Goal: Communication & Community: Answer question/provide support

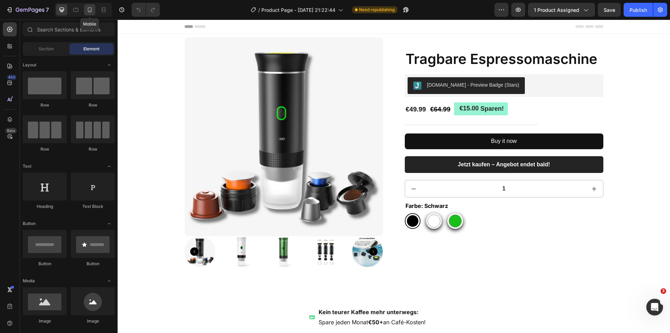
click at [92, 9] on icon at bounding box center [89, 9] width 7 height 7
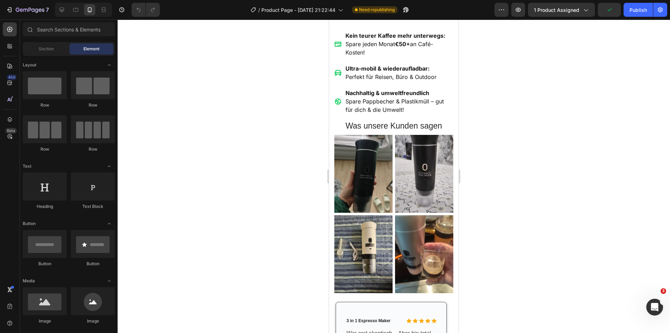
scroll to position [384, 0]
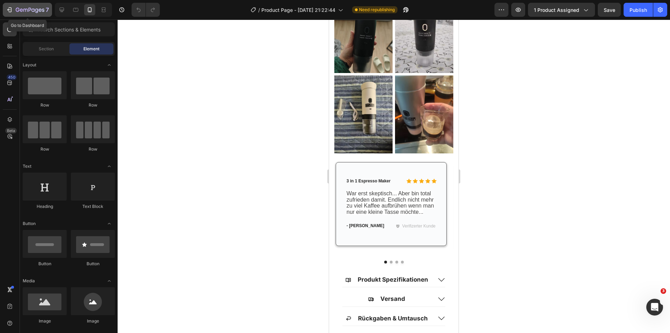
click at [8, 9] on icon "button" at bounding box center [9, 9] width 7 height 7
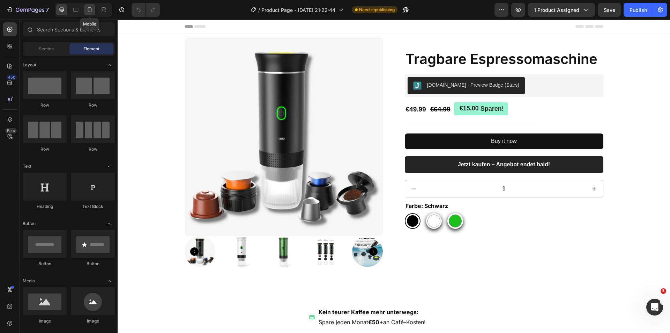
click at [90, 11] on icon at bounding box center [90, 11] width 2 height 1
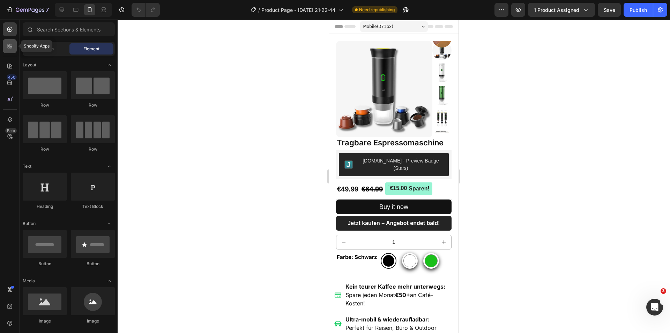
click at [10, 49] on icon at bounding box center [9, 46] width 7 height 7
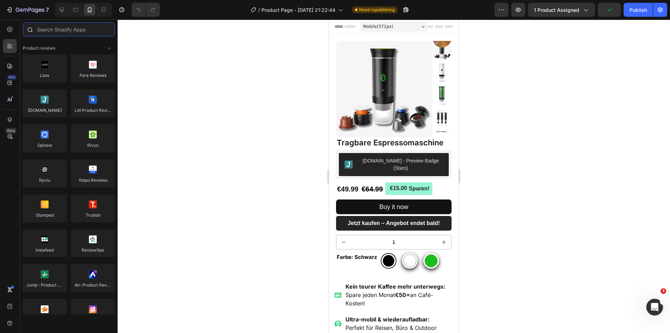
click at [61, 33] on input "text" at bounding box center [69, 29] width 92 height 14
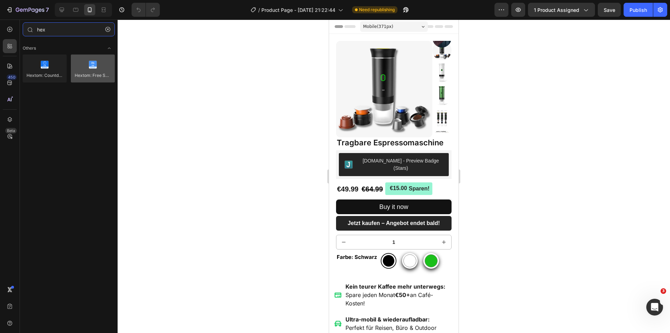
type input "hex"
click at [90, 72] on div at bounding box center [93, 68] width 44 height 28
click at [95, 78] on div at bounding box center [93, 68] width 44 height 28
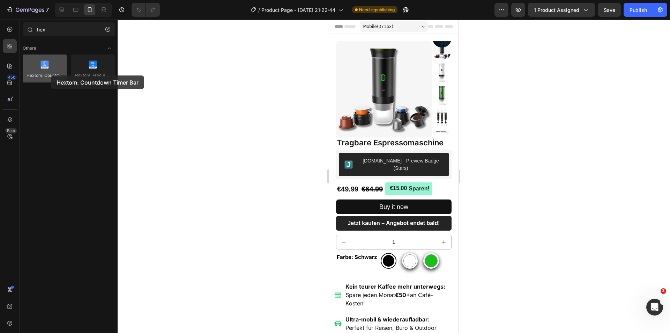
click at [51, 75] on div at bounding box center [45, 68] width 44 height 28
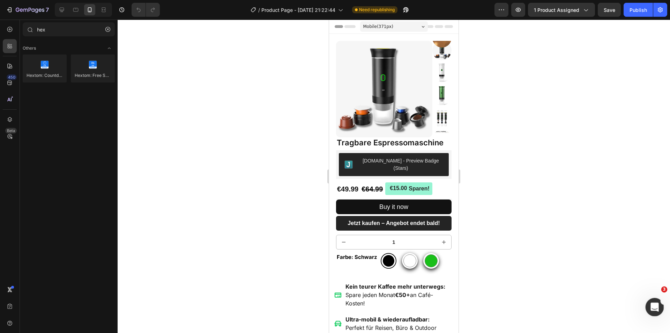
click at [652, 304] on icon "Intercom-Nachrichtendienst öffnen" at bounding box center [654, 306] width 12 height 12
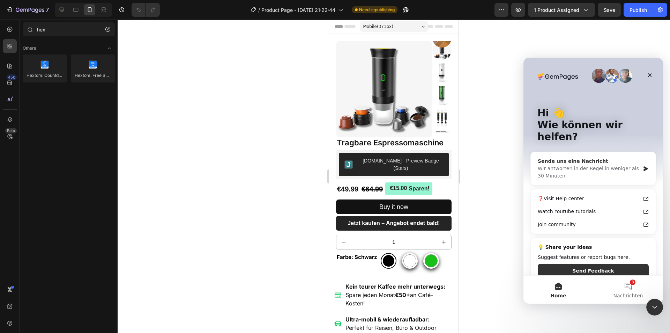
click at [588, 165] on div "Wir antworten in der Regel in weniger als 30 Minuten" at bounding box center [589, 172] width 102 height 15
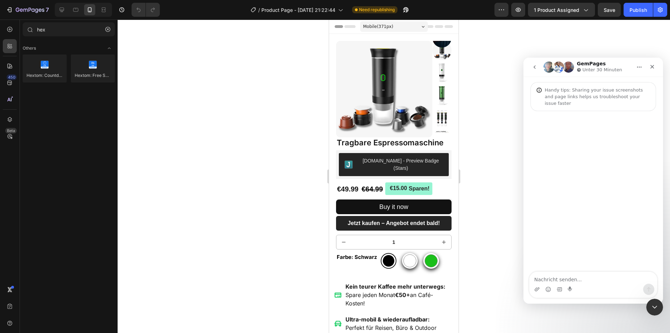
click at [585, 283] on textarea "Nachricht senden..." at bounding box center [594, 278] width 128 height 12
type textarea "Hi"
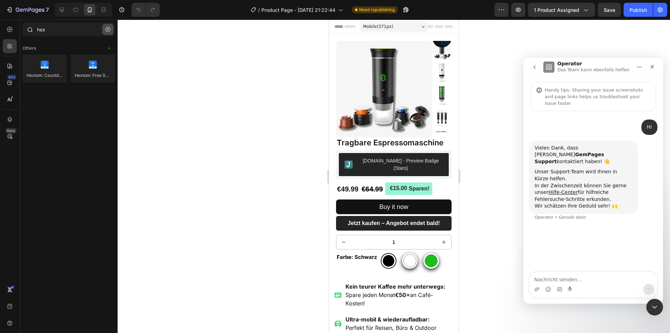
click at [104, 31] on button "button" at bounding box center [107, 29] width 11 height 11
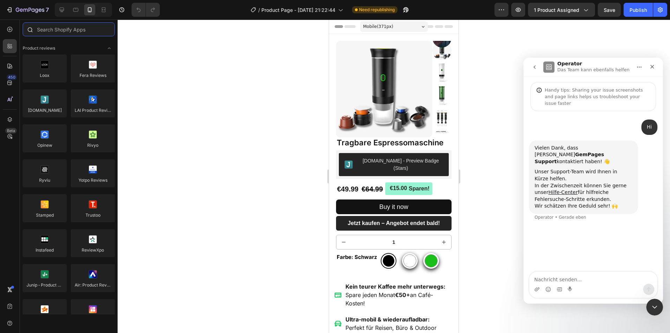
click at [85, 29] on input "text" at bounding box center [69, 29] width 92 height 14
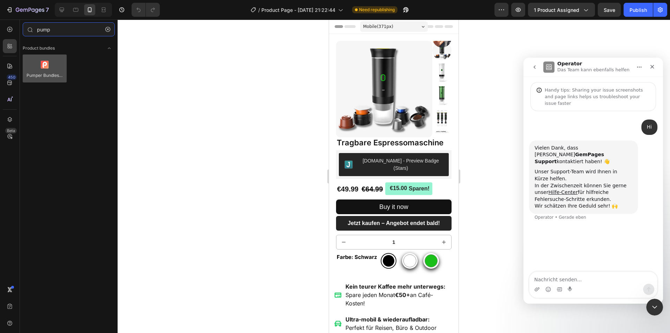
type input "pump"
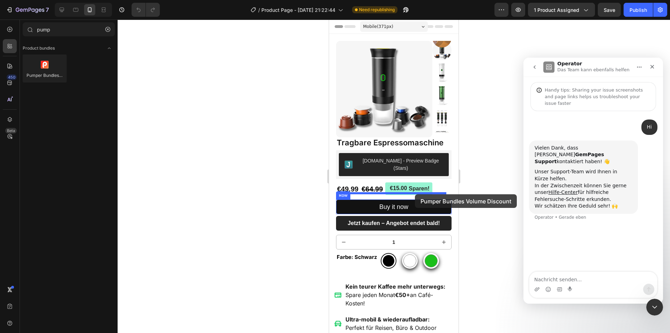
drag, startPoint x: 375, startPoint y: 100, endPoint x: 415, endPoint y: 194, distance: 102.6
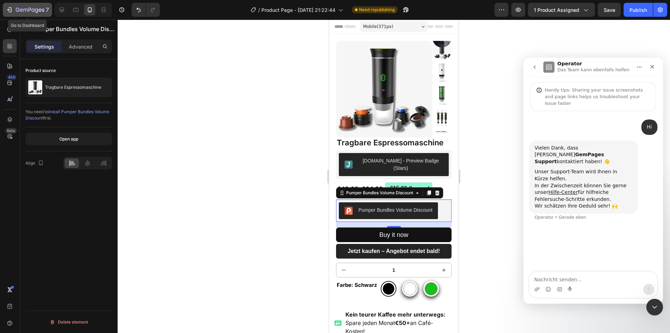
click at [14, 12] on div "7" at bounding box center [27, 10] width 43 height 8
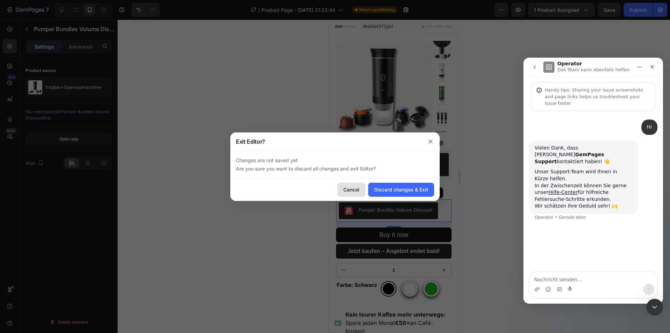
drag, startPoint x: 350, startPoint y: 189, endPoint x: 85, endPoint y: 128, distance: 272.4
click at [350, 189] on div "Cancel" at bounding box center [352, 189] width 16 height 7
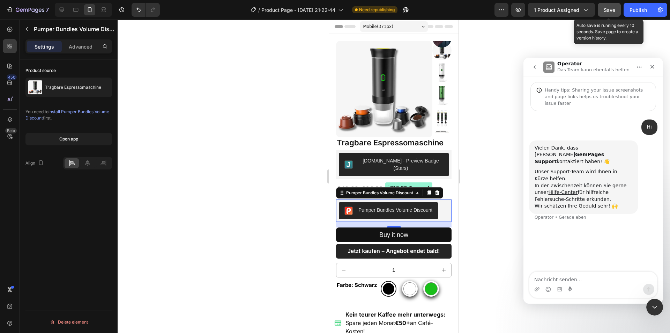
click at [613, 12] on span "Save" at bounding box center [610, 10] width 12 height 6
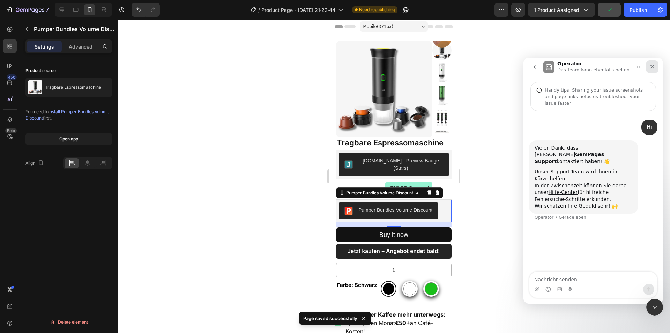
click at [654, 67] on icon "Schließen" at bounding box center [653, 67] width 6 height 6
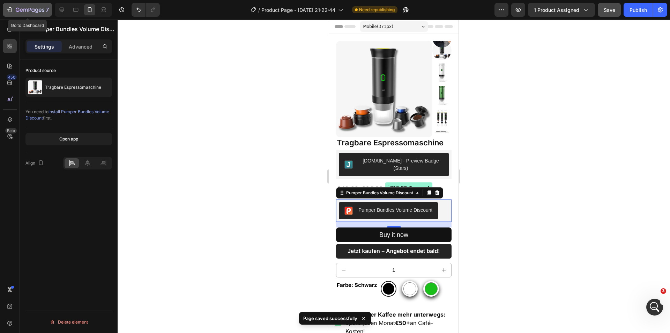
click at [11, 9] on icon "button" at bounding box center [10, 9] width 3 height 5
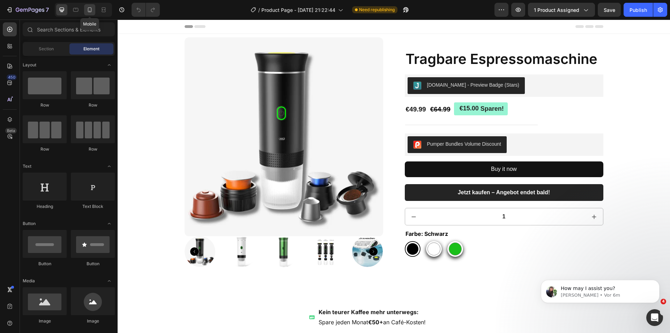
click at [91, 11] on icon at bounding box center [90, 9] width 4 height 5
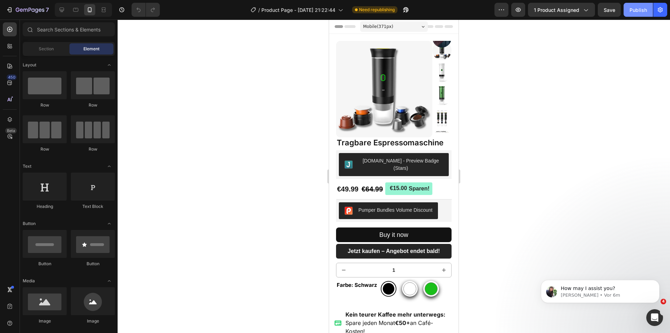
click at [636, 12] on div "Publish" at bounding box center [638, 9] width 17 height 7
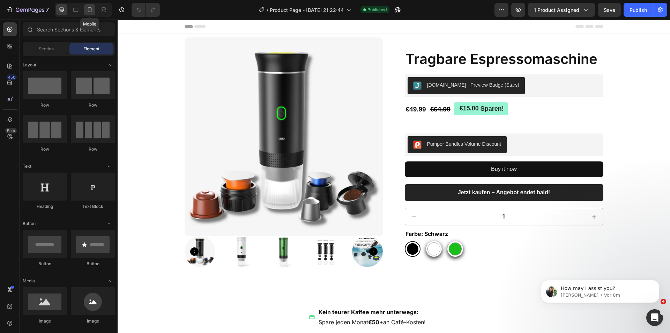
click at [88, 10] on icon at bounding box center [90, 9] width 4 height 5
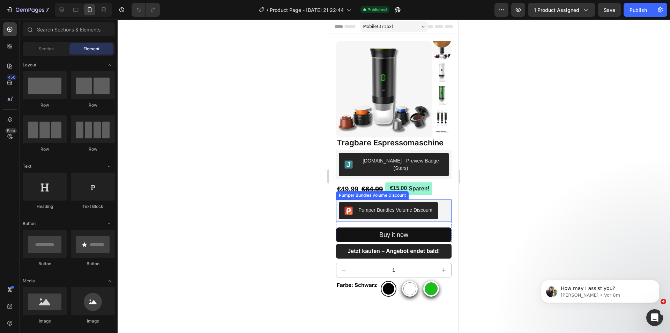
click at [445, 209] on div "Pumper Bundles Volume Discount" at bounding box center [394, 210] width 116 height 22
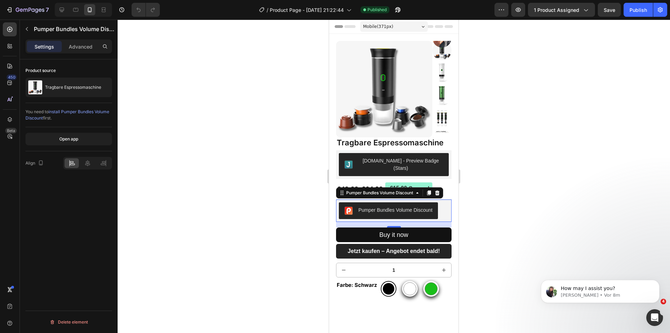
click at [95, 110] on span "install Pumper Bundles Volume Discount" at bounding box center [67, 115] width 84 height 12
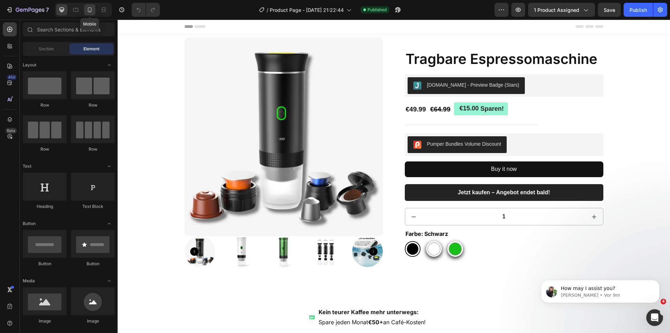
click at [90, 9] on icon at bounding box center [89, 9] width 7 height 7
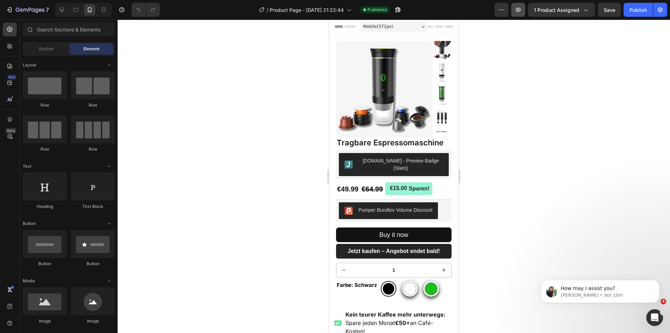
click at [519, 12] on icon "button" at bounding box center [518, 10] width 5 height 4
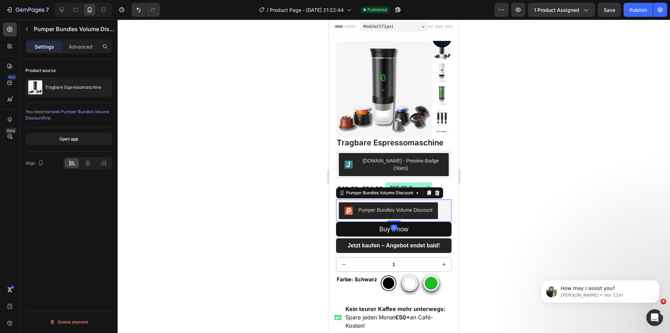
click at [529, 196] on div at bounding box center [394, 176] width 553 height 313
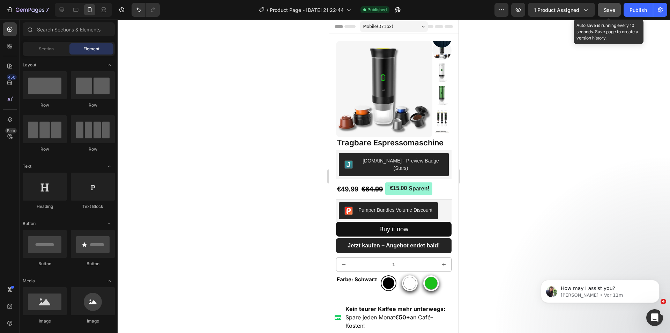
click at [611, 8] on span "Save" at bounding box center [610, 10] width 12 height 6
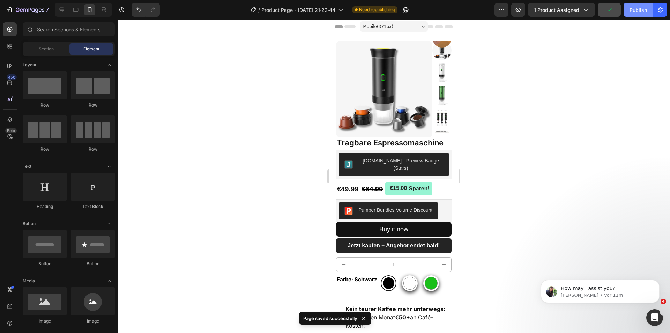
click at [632, 11] on div "Publish" at bounding box center [638, 9] width 17 height 7
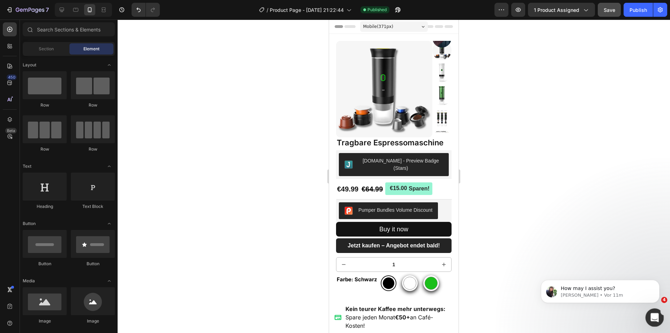
click at [650, 318] on icon "Intercom-Nachrichtendienst öffnen" at bounding box center [654, 317] width 12 height 12
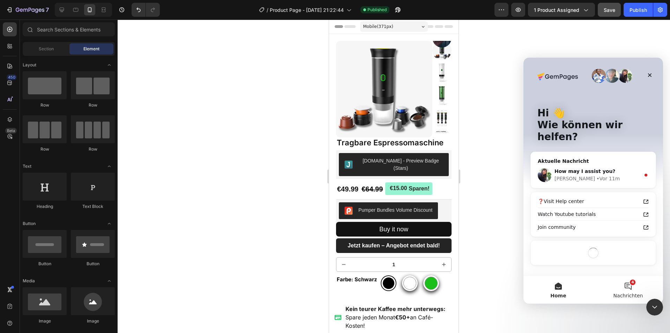
click at [627, 287] on button "4 Nachrichten" at bounding box center [629, 289] width 70 height 28
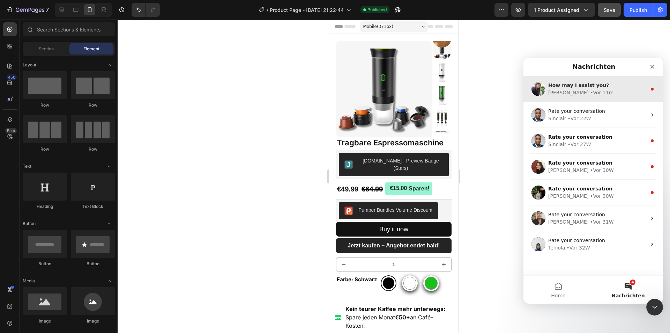
click at [590, 92] on div "• Vor 11m" at bounding box center [601, 92] width 23 height 7
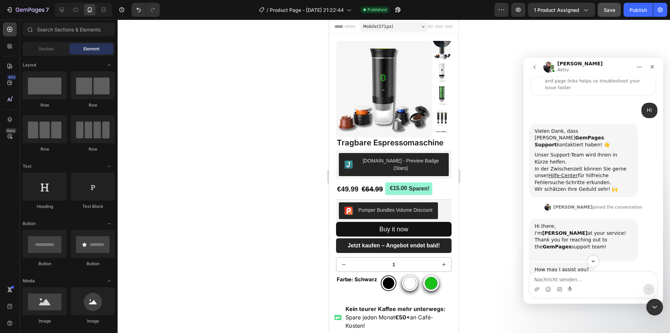
scroll to position [23, 0]
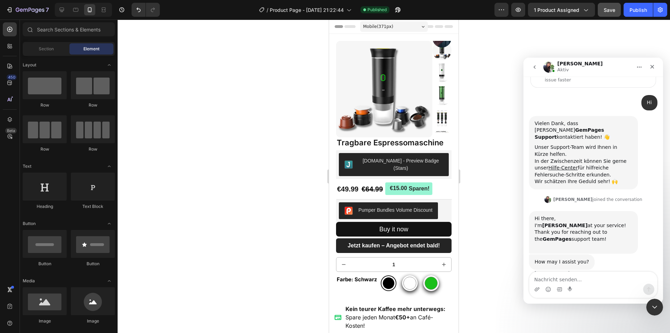
click at [594, 275] on textarea "Nachricht senden..." at bounding box center [594, 278] width 128 height 12
type textarea "Hi,"
click at [538, 287] on icon "Anhang hochladen" at bounding box center [538, 289] width 6 height 6
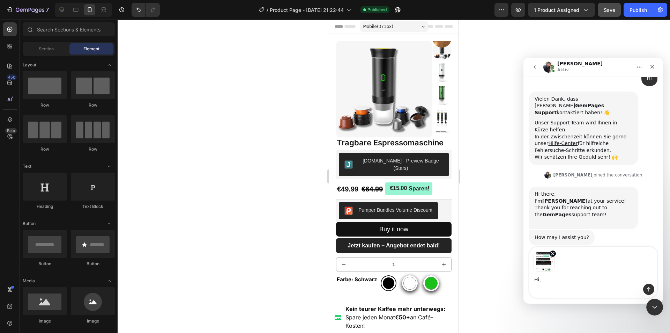
scroll to position [48, 0]
type textarea "Hi, its shown like this in my website"
click at [652, 287] on button "Sende eine Nachricht…" at bounding box center [648, 288] width 11 height 11
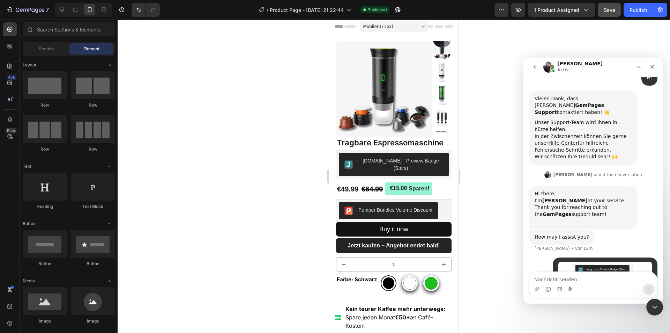
scroll to position [126, 0]
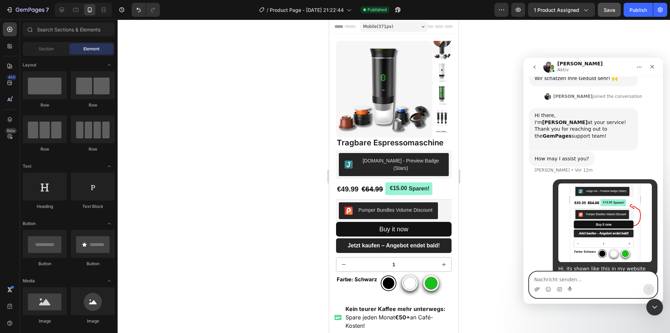
click at [540, 289] on icon "Anhang hochladen" at bounding box center [538, 289] width 6 height 6
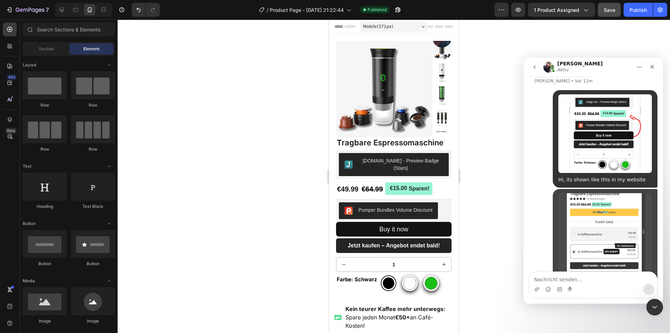
scroll to position [228, 0]
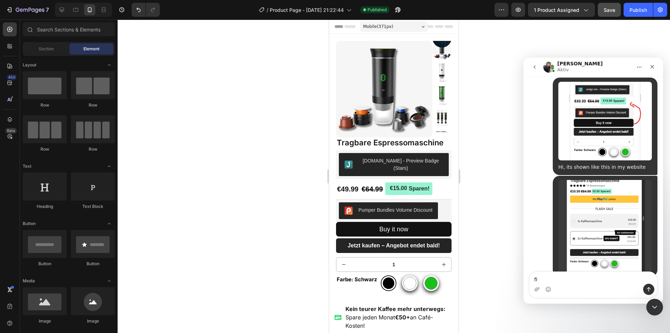
type textarea "f"
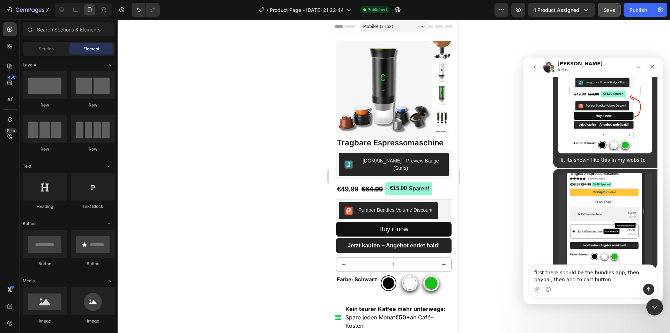
type textarea "first there should be the bundles app, then paypal, then add to cart button"
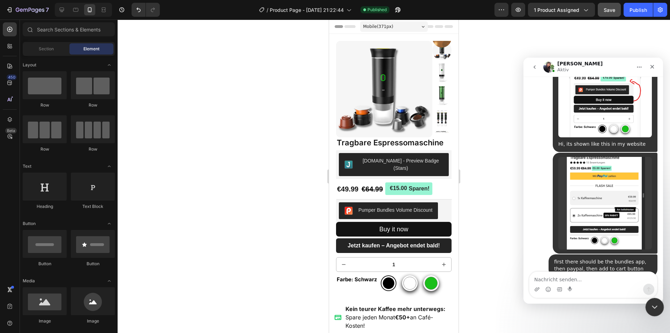
click at [650, 306] on icon "Intercom-Nachrichtendienst schließen" at bounding box center [654, 306] width 8 height 8
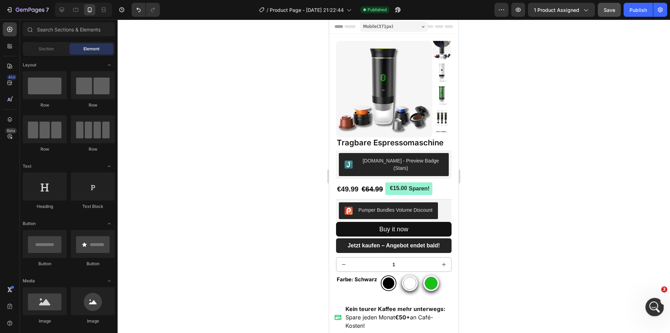
click at [652, 302] on icon "Intercom-Nachrichtendienst öffnen" at bounding box center [654, 306] width 12 height 12
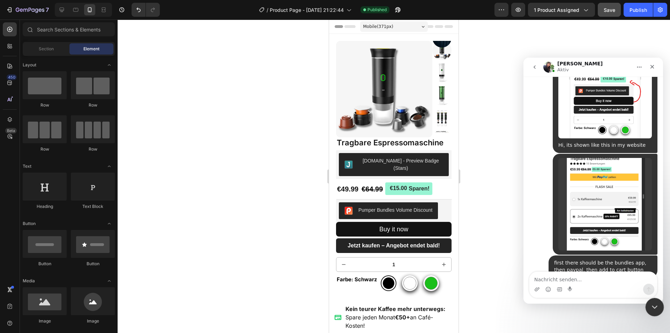
click at [654, 311] on div "Intercom-Nachrichtendienst schließen" at bounding box center [654, 305] width 17 height 17
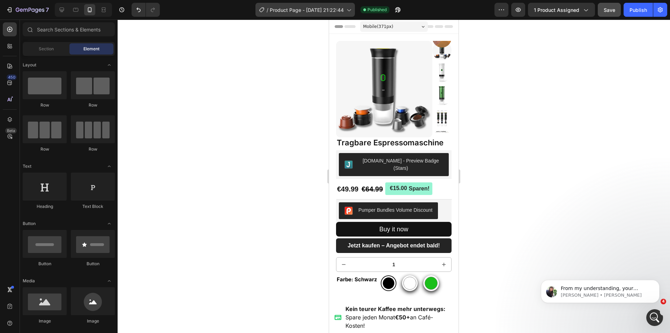
scroll to position [292, 0]
click at [635, 297] on p "[PERSON_NAME] • [PERSON_NAME]" at bounding box center [606, 295] width 90 height 6
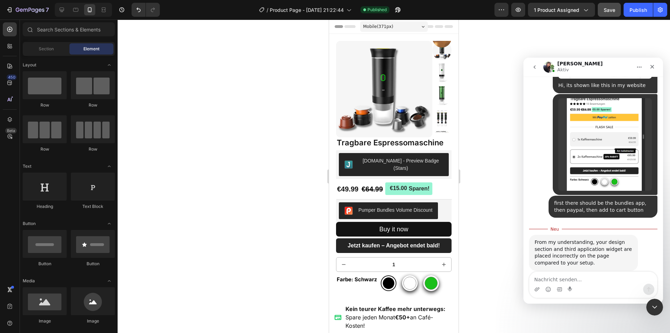
scroll to position [304, 0]
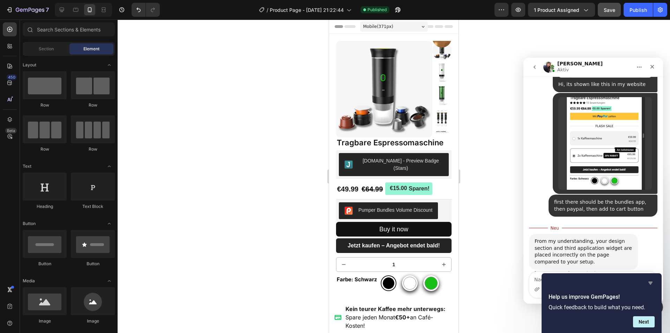
click at [651, 281] on icon "Hide survey" at bounding box center [651, 283] width 8 height 8
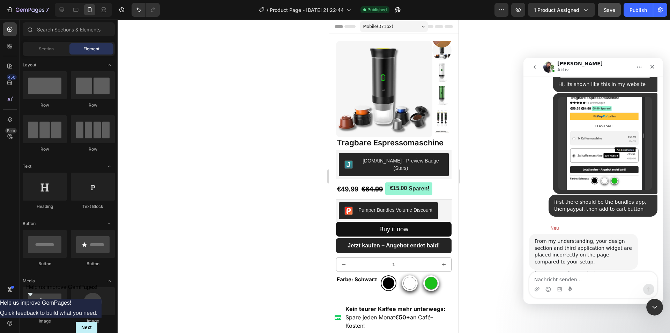
click at [597, 277] on textarea "Nachricht senden..." at bounding box center [594, 278] width 128 height 12
click at [555, 270] on div "From my understanding, your design section and third application widget are pla…" at bounding box center [593, 259] width 128 height 51
click at [558, 276] on textarea "Nachricht senden..." at bounding box center [594, 278] width 128 height 12
click at [559, 279] on textarea "Nachricht senden..." at bounding box center [594, 278] width 128 height 12
type textarea "as you can see"
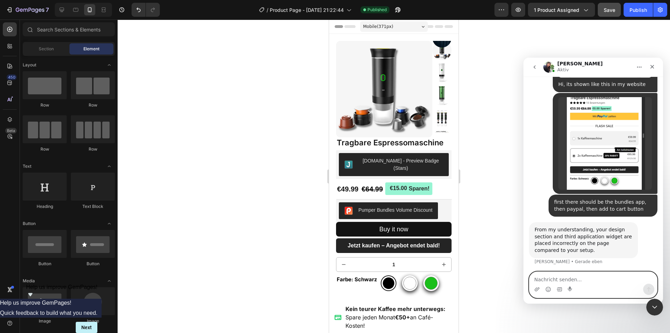
scroll to position [313, 0]
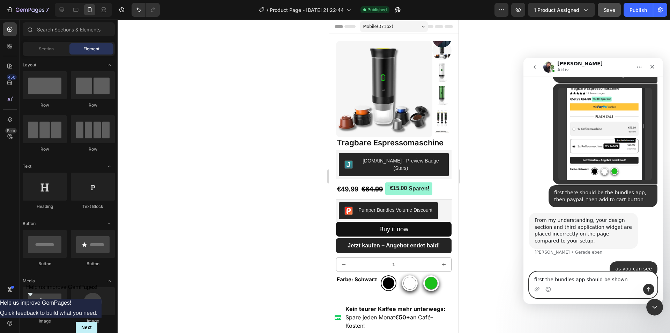
type textarea "first the bundles app should be shown"
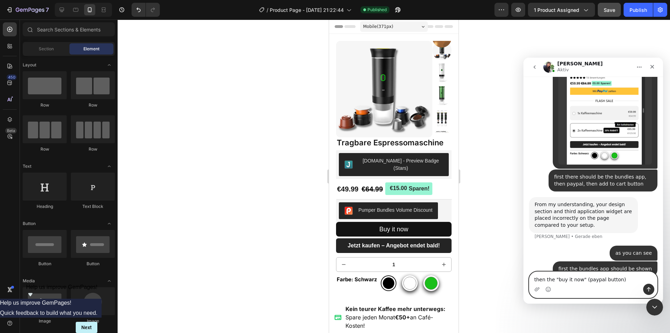
type textarea "then the "buy it now" (paypal button)"
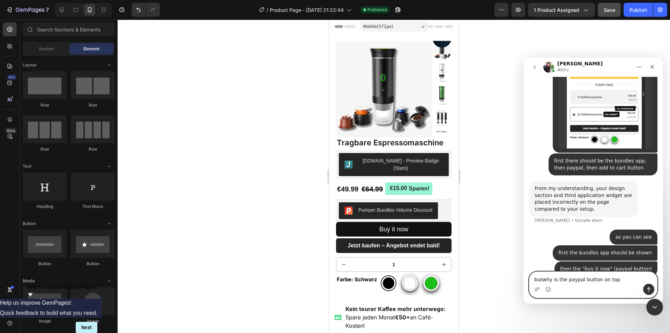
type textarea "but why is the paypal button on top"
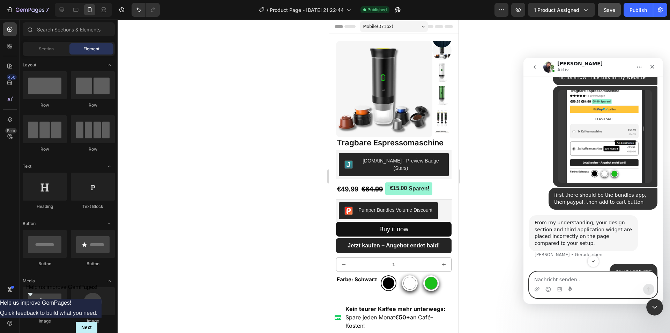
scroll to position [326, 0]
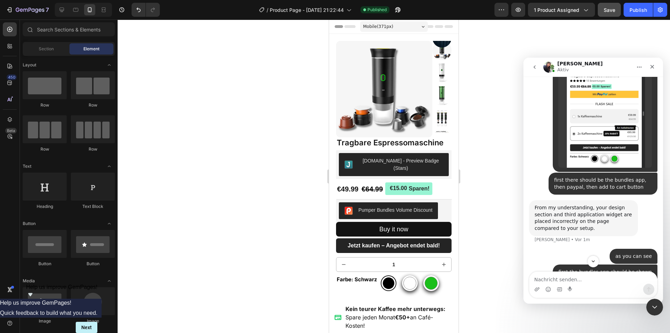
click at [582, 115] on img "user sagt…" at bounding box center [606, 121] width 94 height 93
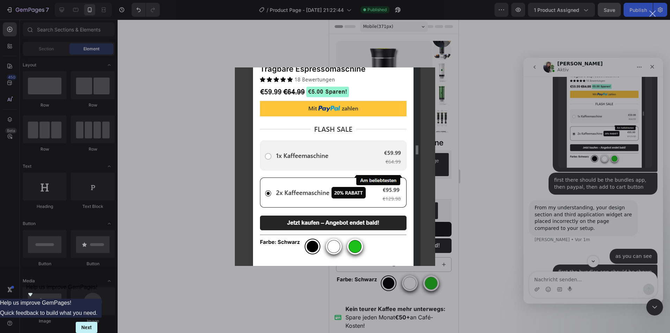
click at [599, 213] on div "Intercom Messenger" at bounding box center [335, 166] width 670 height 333
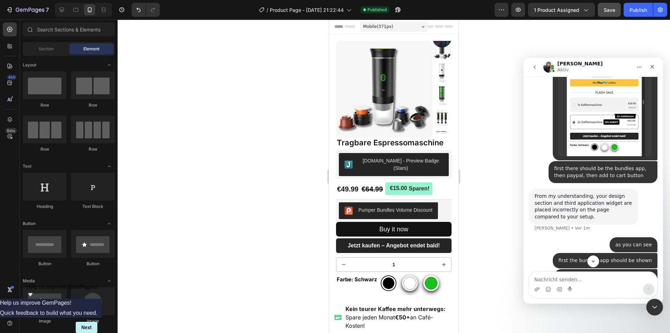
scroll to position [361, 0]
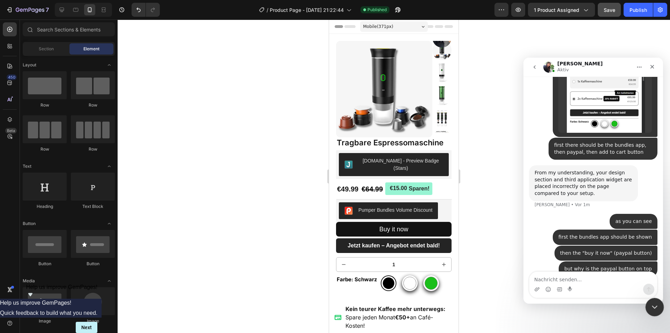
click at [654, 304] on icon "Intercom-Nachrichtendienst schließen" at bounding box center [654, 306] width 8 height 8
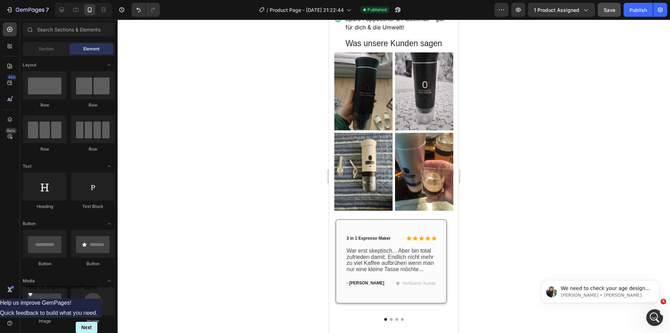
scroll to position [389, 0]
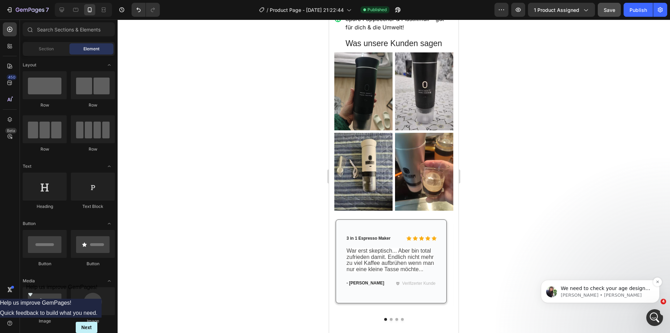
click at [622, 295] on p "[PERSON_NAME] • [PERSON_NAME]" at bounding box center [606, 295] width 90 height 6
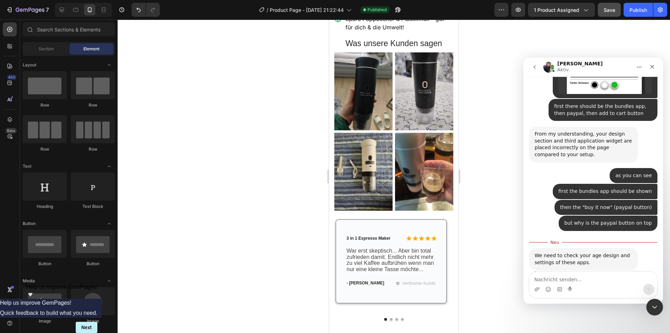
scroll to position [400, 0]
click at [608, 279] on textarea "Nachricht senden..." at bounding box center [594, 278] width 128 height 12
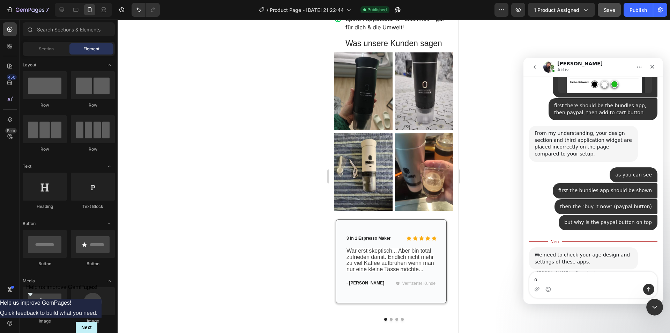
type textarea "ok"
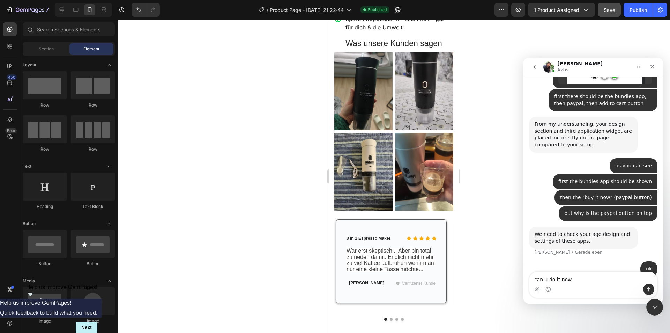
type textarea "can u do it now?"
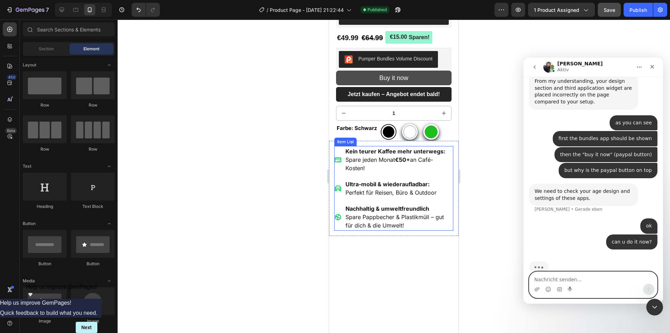
scroll to position [0, 0]
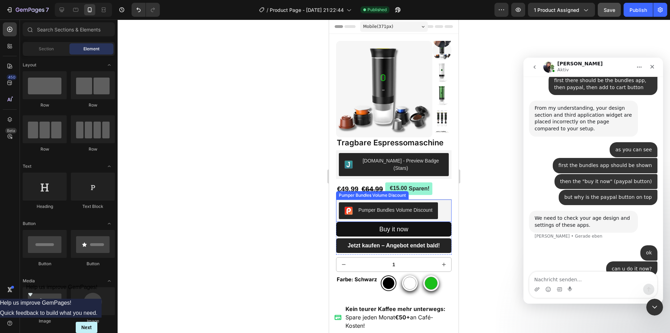
click at [444, 199] on div "Pumper Bundles Volume Discount" at bounding box center [394, 210] width 116 height 22
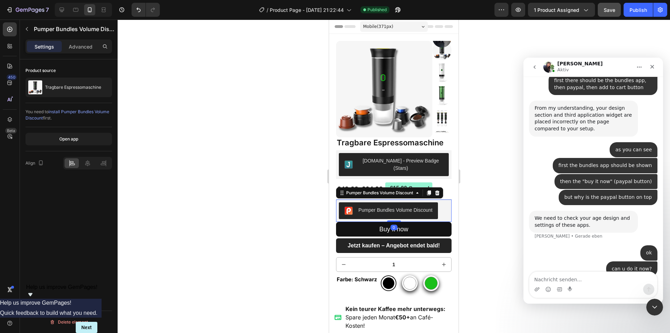
scroll to position [452, 0]
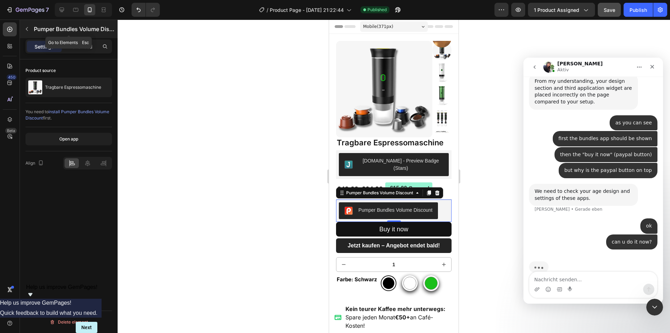
click at [25, 31] on icon "button" at bounding box center [27, 29] width 6 height 6
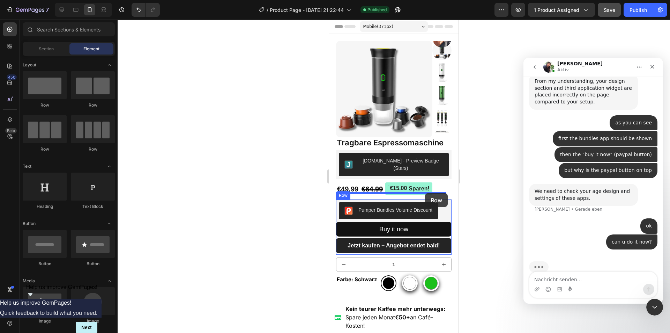
drag, startPoint x: 363, startPoint y: 110, endPoint x: 425, endPoint y: 193, distance: 104.2
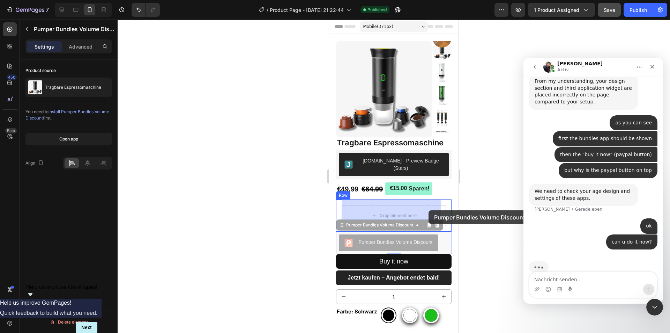
drag, startPoint x: 428, startPoint y: 235, endPoint x: 429, endPoint y: 210, distance: 25.1
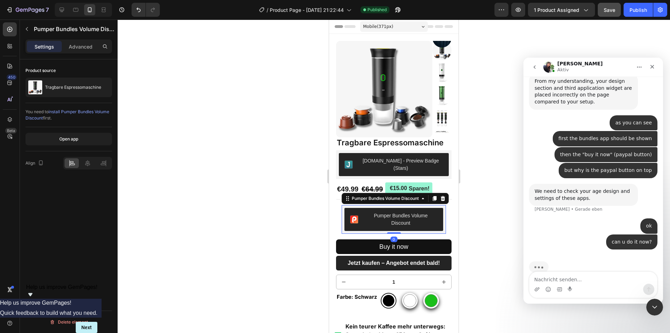
click at [482, 219] on div at bounding box center [394, 176] width 553 height 313
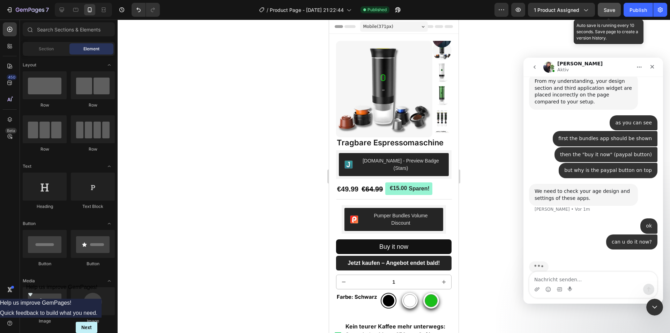
click at [611, 9] on span "Save" at bounding box center [610, 10] width 12 height 6
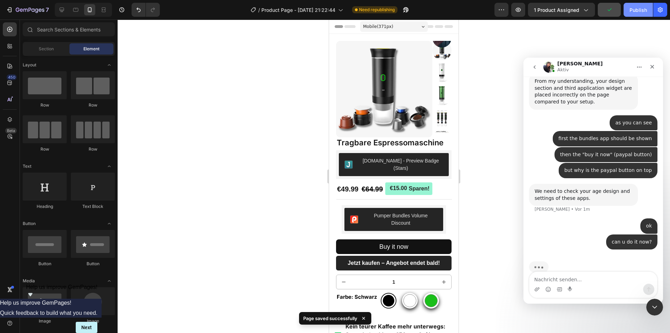
click at [639, 13] on div "Publish" at bounding box center [638, 9] width 17 height 7
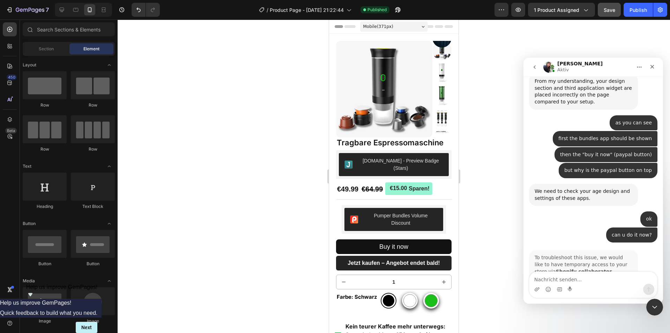
scroll to position [508, 0]
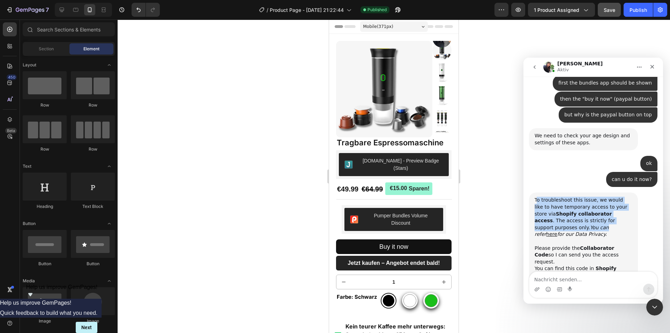
drag, startPoint x: 537, startPoint y: 186, endPoint x: 622, endPoint y: 214, distance: 89.9
click at [629, 211] on div "To troubleshoot this issue, we would like to have temporary access to your stor…" at bounding box center [584, 238] width 98 height 82
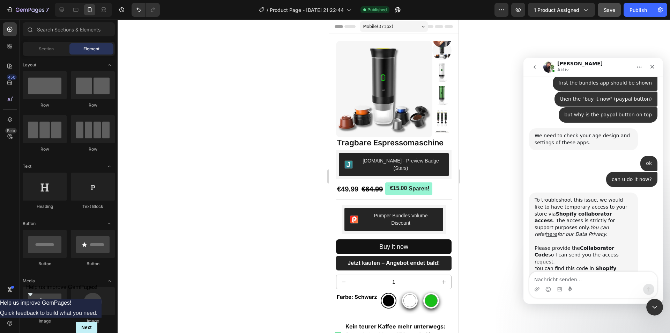
click at [622, 214] on div "To troubleshoot this issue, we would like to have temporary access to your stor…" at bounding box center [584, 238] width 98 height 82
click at [16, 8] on icon "button" at bounding box center [30, 10] width 29 height 6
